Goal: Task Accomplishment & Management: Complete application form

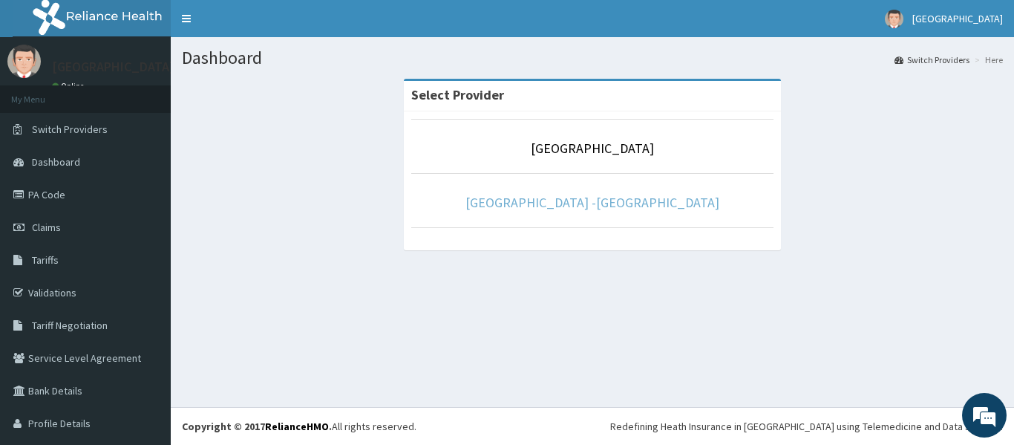
click at [554, 203] on link "[GEOGRAPHIC_DATA] -[GEOGRAPHIC_DATA]" at bounding box center [592, 202] width 254 height 17
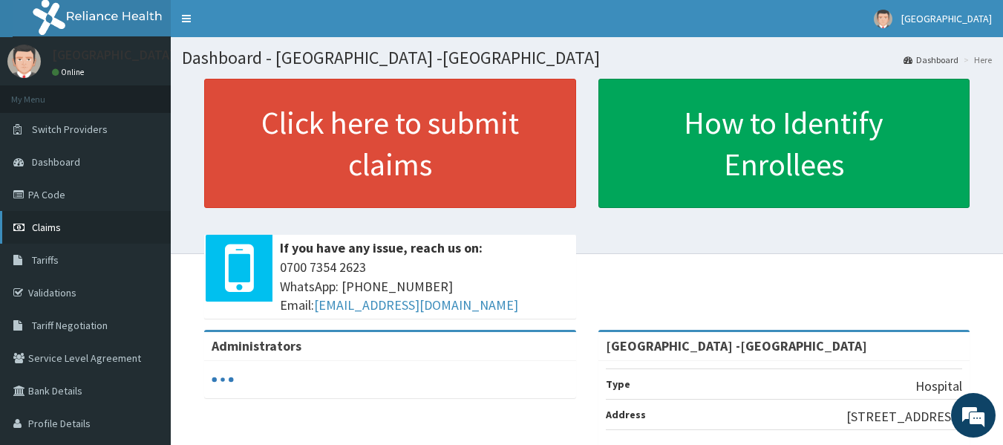
click at [49, 227] on span "Claims" at bounding box center [46, 226] width 29 height 13
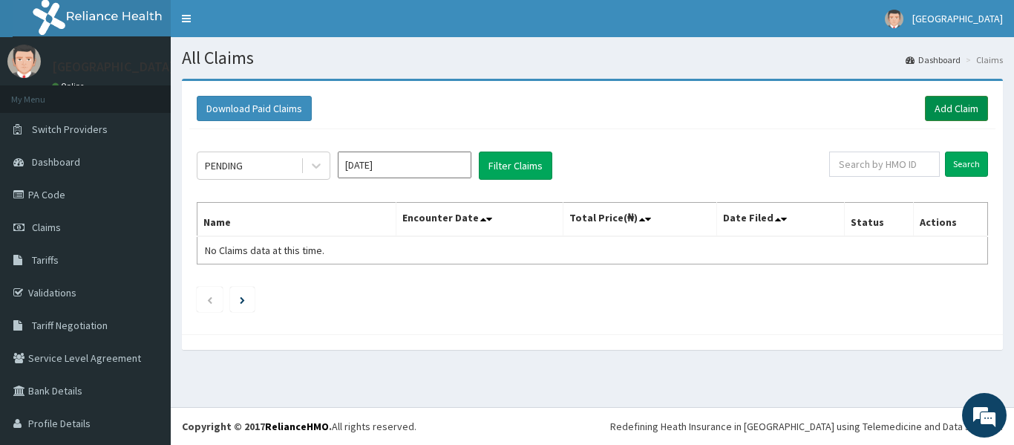
click at [944, 108] on link "Add Claim" at bounding box center [956, 108] width 63 height 25
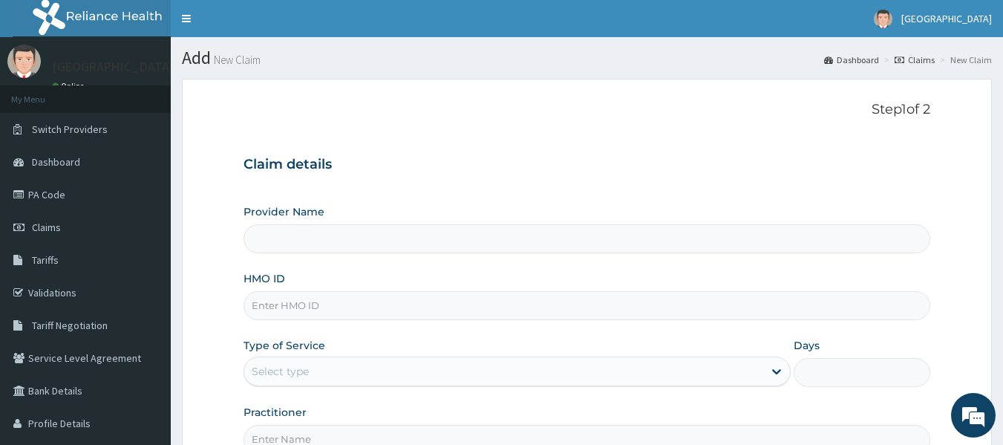
type input "[GEOGRAPHIC_DATA] -[GEOGRAPHIC_DATA]"
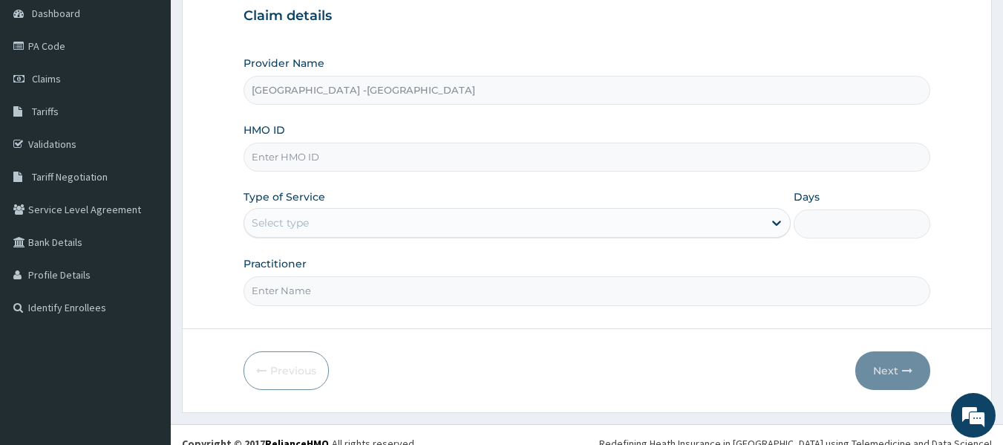
click at [324, 156] on input "HMO ID" at bounding box center [587, 157] width 687 height 29
type input "DGE/10006/B"
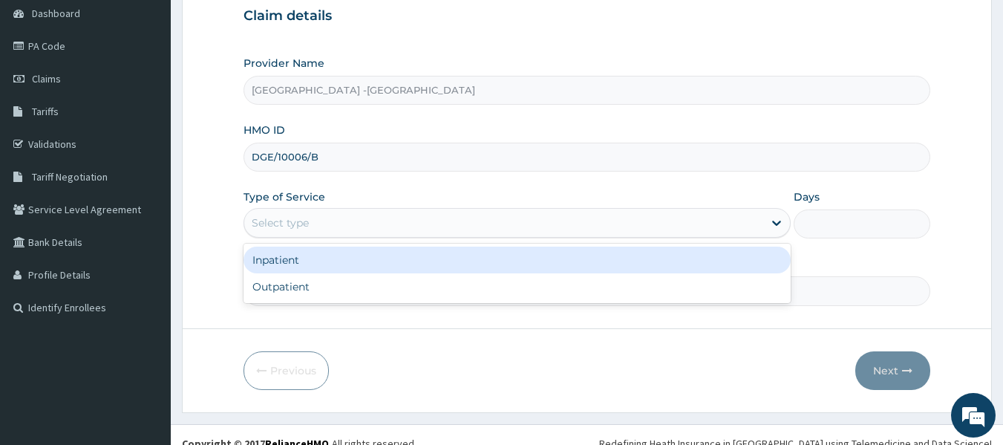
drag, startPoint x: 323, startPoint y: 221, endPoint x: 325, endPoint y: 246, distance: 24.6
click at [323, 223] on div "Select type" at bounding box center [503, 223] width 519 height 24
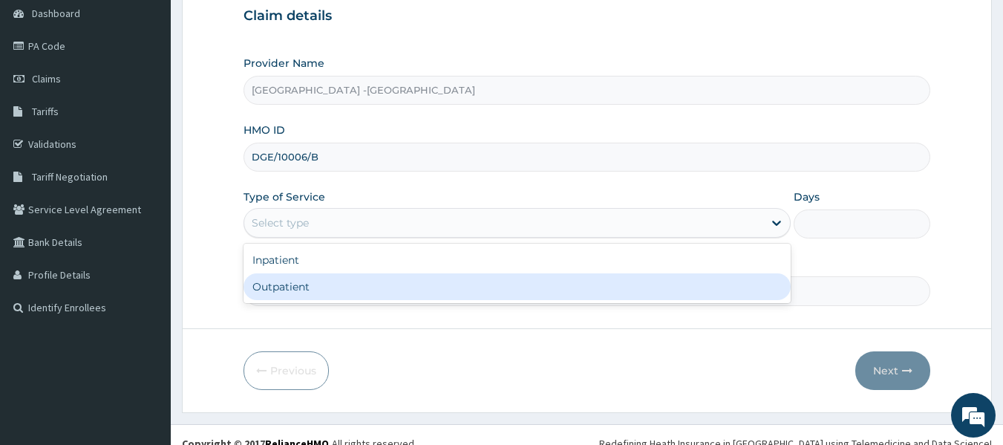
click at [315, 284] on div "Outpatient" at bounding box center [517, 286] width 547 height 27
type input "1"
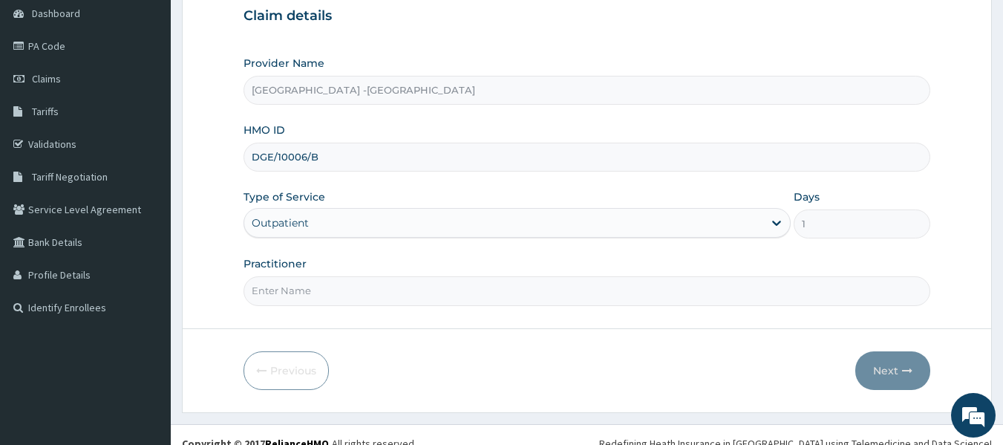
click at [362, 284] on input "Practitioner" at bounding box center [587, 290] width 687 height 29
type input "DR ADENOWO"
click at [873, 367] on button "Next" at bounding box center [892, 370] width 75 height 39
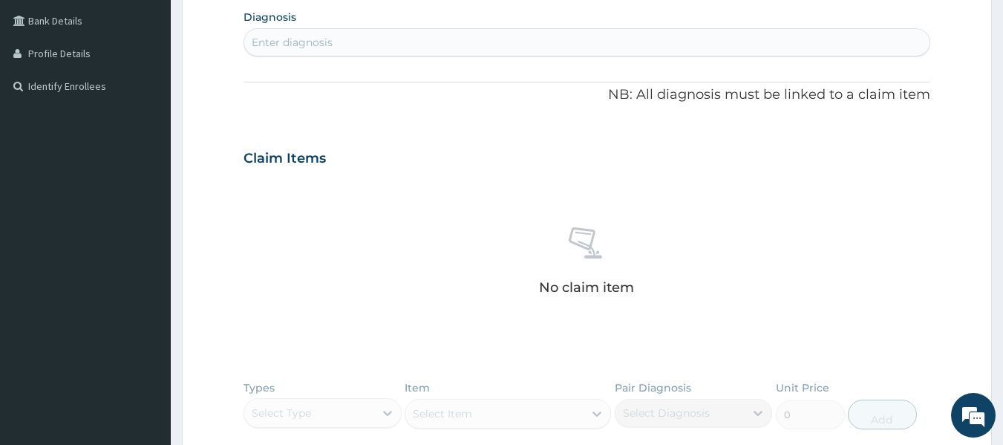
scroll to position [371, 0]
click at [294, 45] on div "Enter diagnosis" at bounding box center [292, 40] width 81 height 15
type input "ACUTE A"
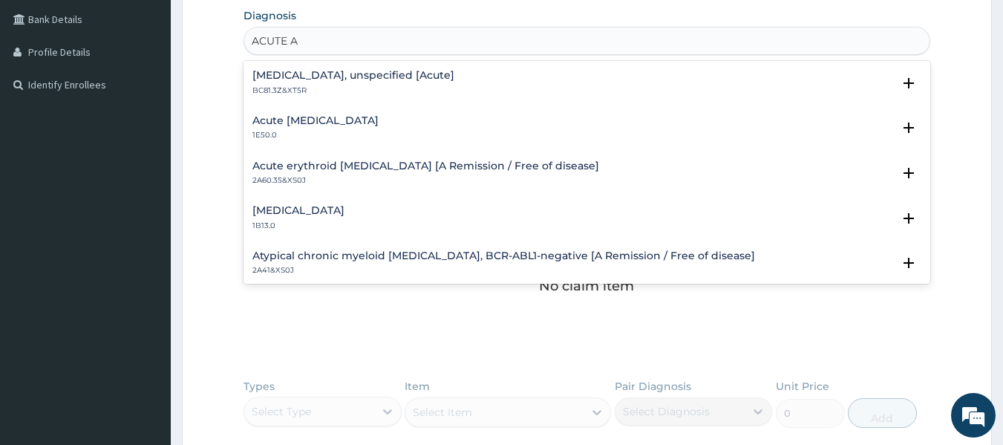
click at [279, 120] on h4 "Acute hepatitis A" at bounding box center [315, 120] width 126 height 11
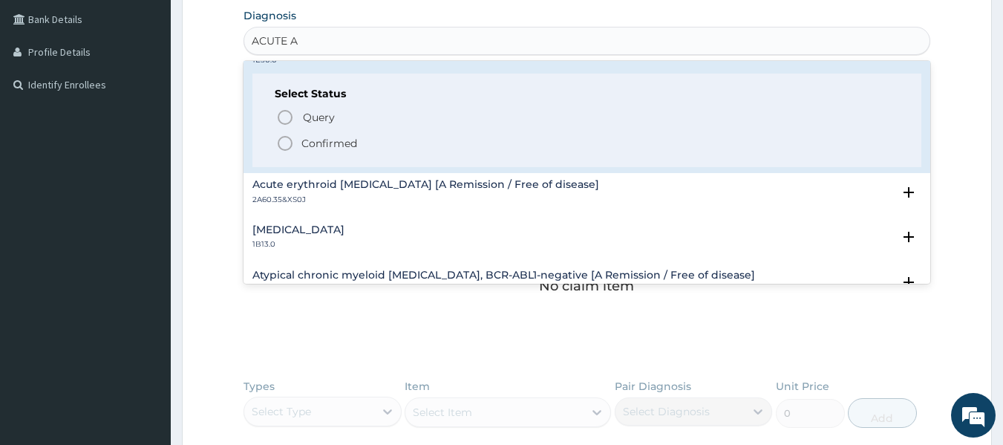
scroll to position [74, 0]
drag, startPoint x: 282, startPoint y: 144, endPoint x: 293, endPoint y: 151, distance: 13.0
click at [282, 145] on icon "status option filled" at bounding box center [285, 144] width 18 height 18
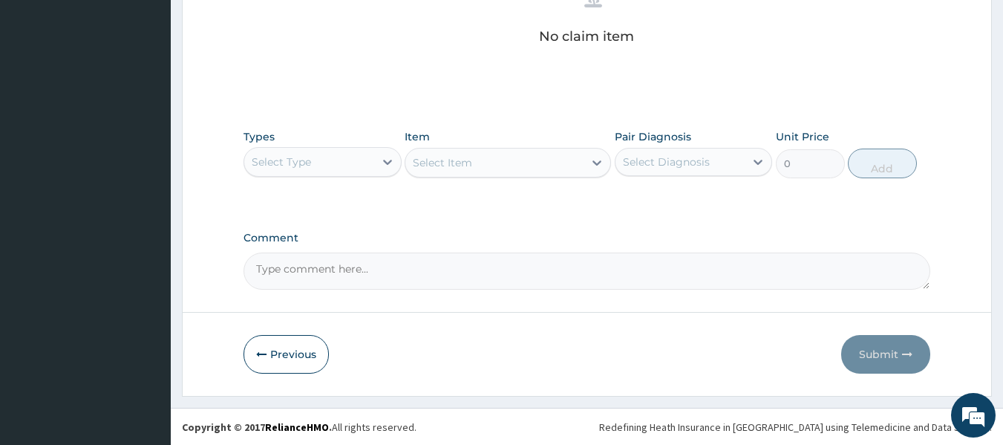
scroll to position [626, 0]
click at [328, 159] on div "Select Type" at bounding box center [309, 161] width 130 height 24
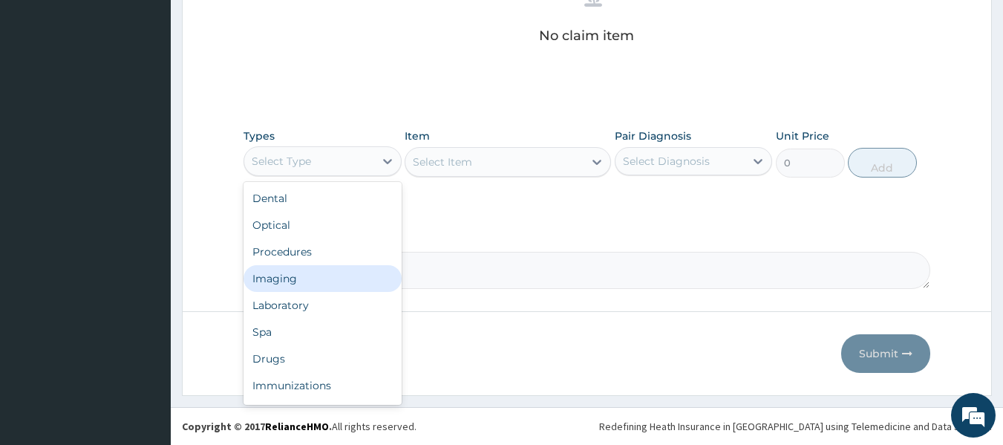
click at [321, 280] on div "Imaging" at bounding box center [323, 278] width 158 height 27
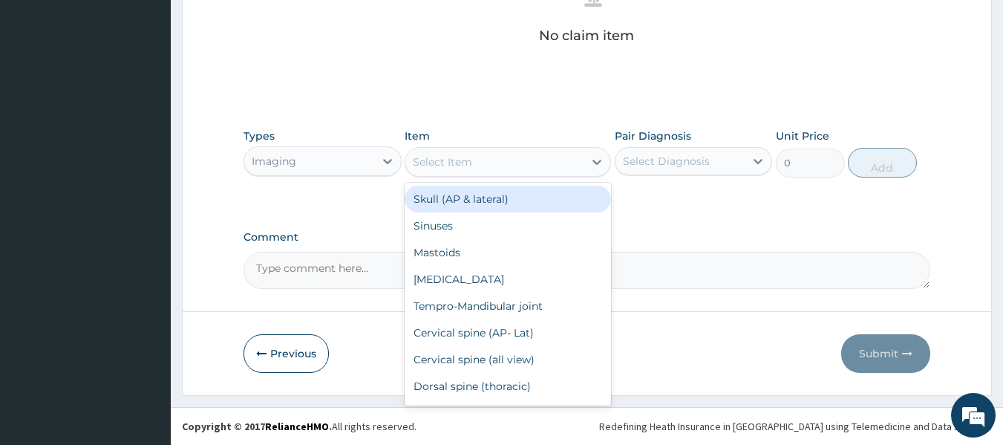
click at [526, 164] on div "Select Item" at bounding box center [494, 162] width 178 height 24
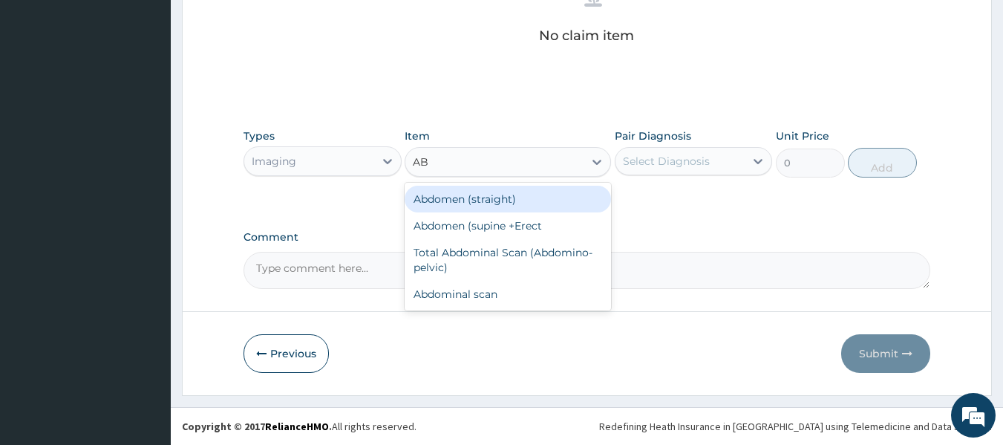
type input "ABD"
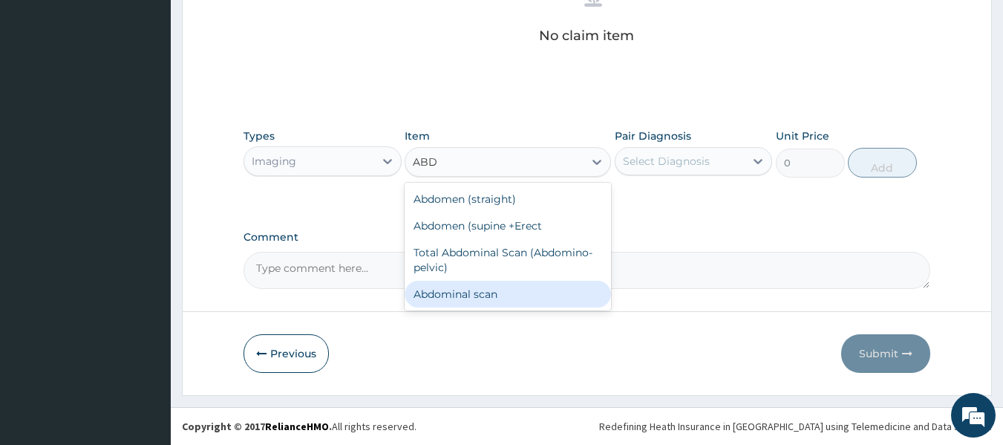
click at [489, 290] on div "Abdominal scan" at bounding box center [508, 294] width 206 height 27
type input "7000"
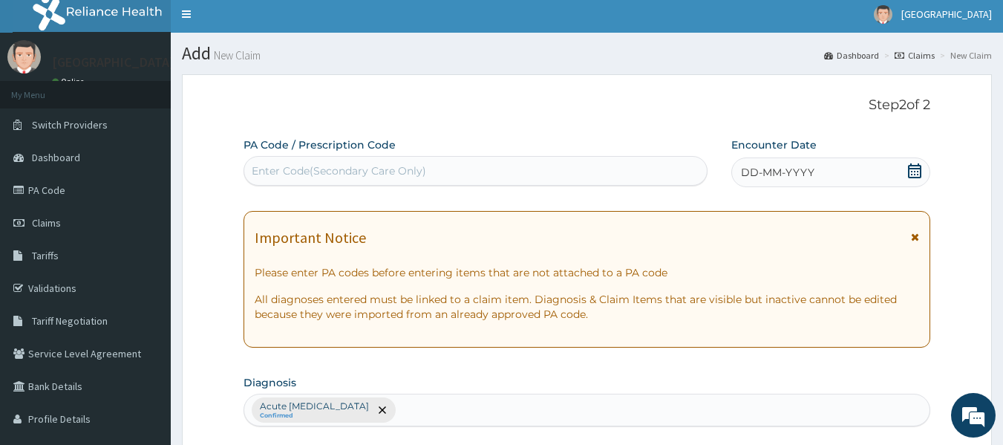
scroll to position [0, 0]
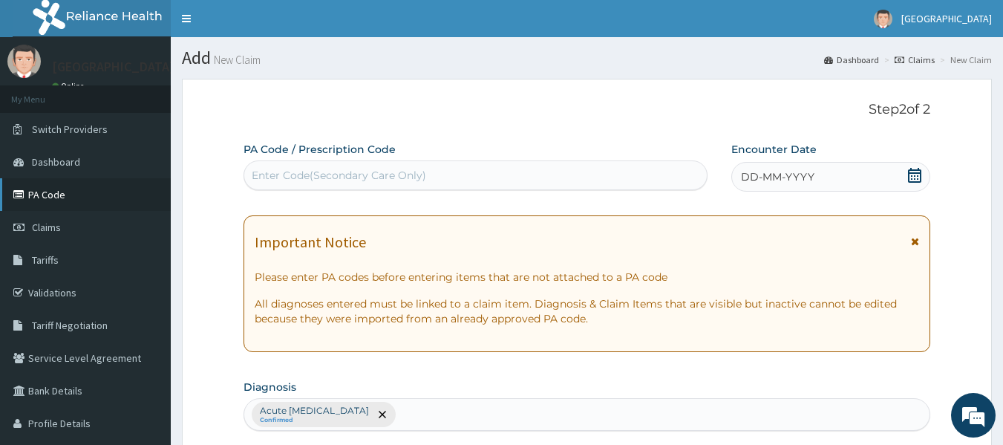
click at [60, 195] on link "PA Code" at bounding box center [85, 194] width 171 height 33
